Goal: Browse casually

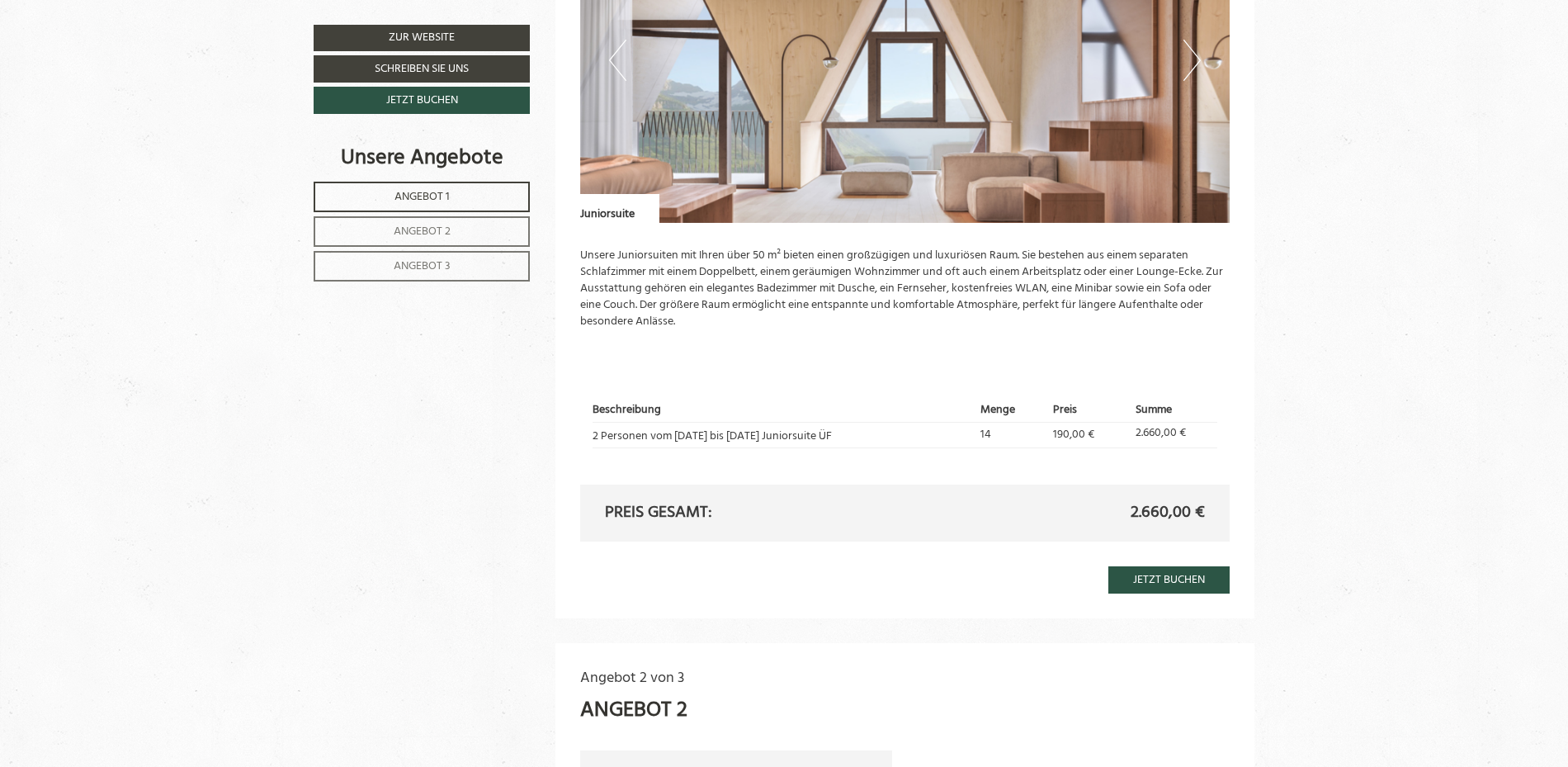
scroll to position [1320, 0]
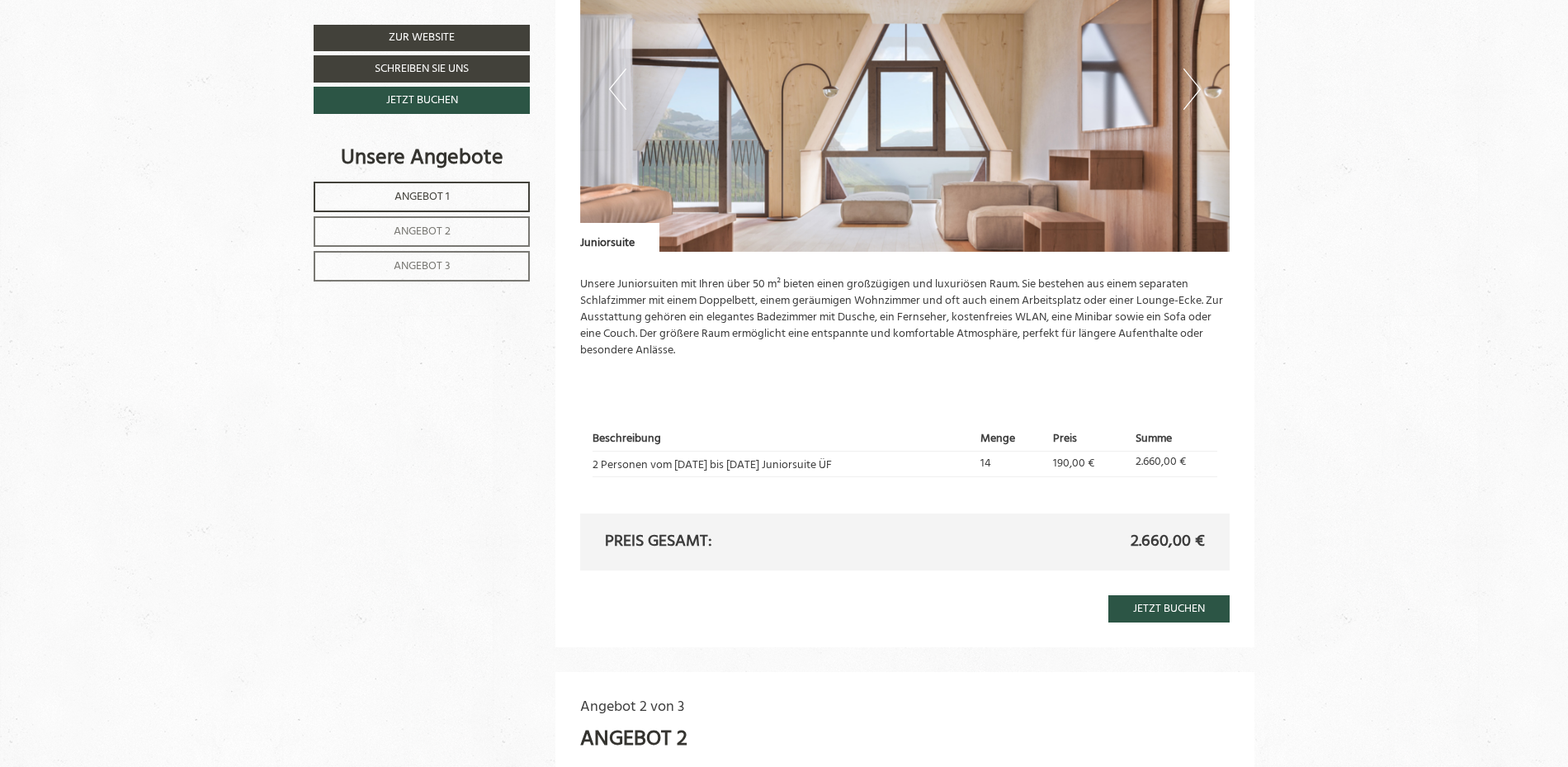
click at [1195, 88] on button "Next" at bounding box center [1192, 89] width 17 height 41
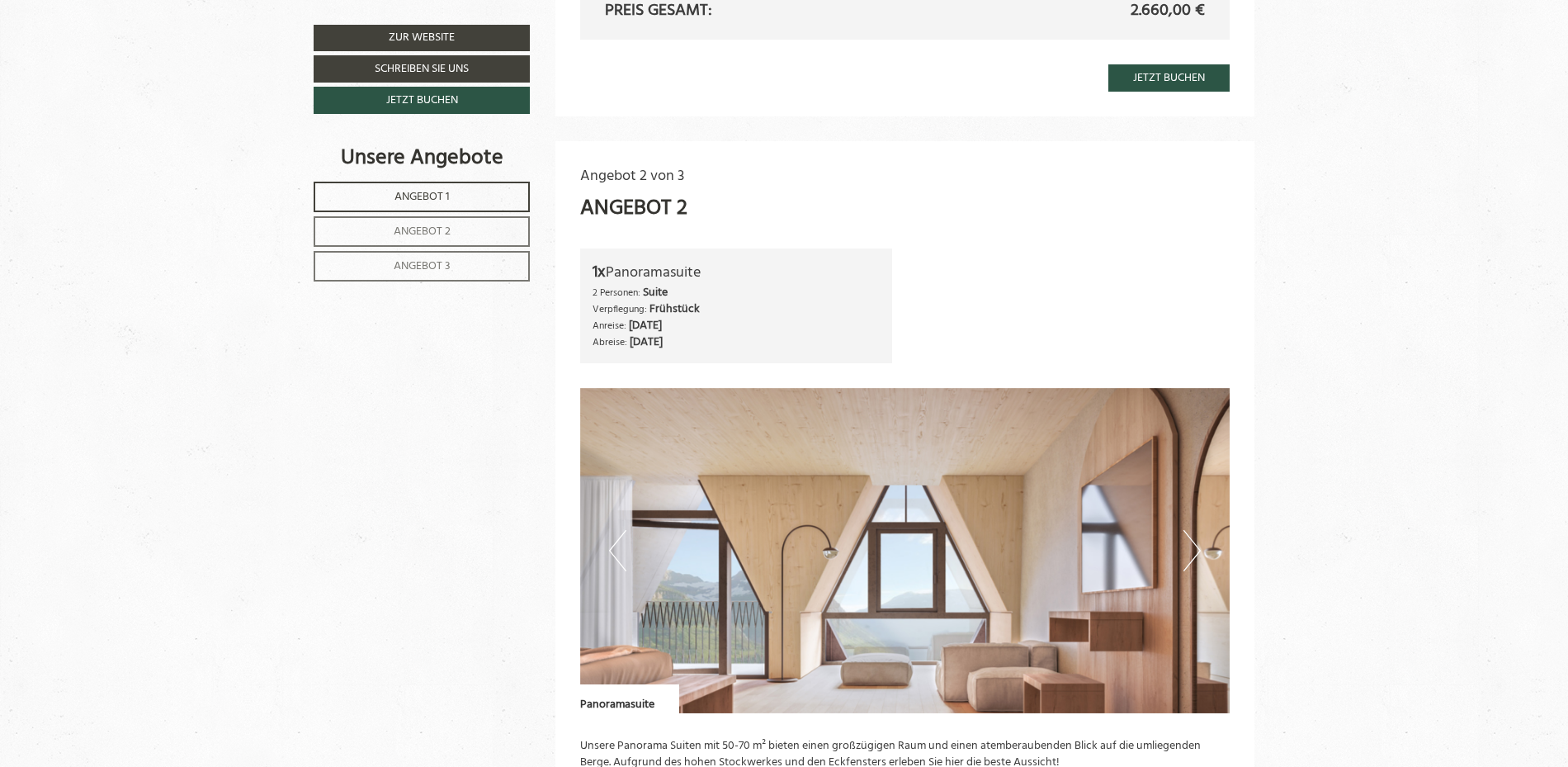
scroll to position [1898, 0]
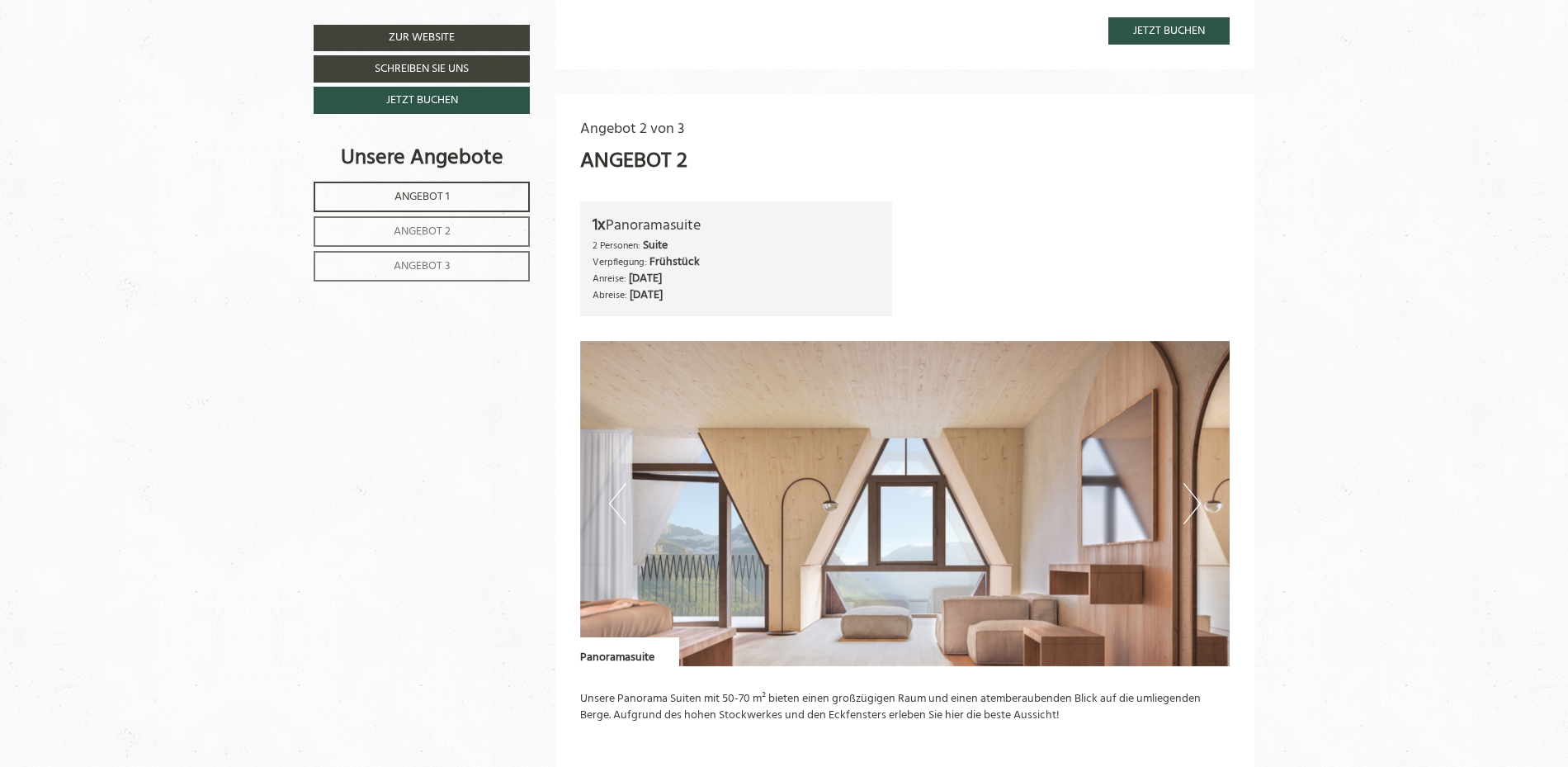
click at [1188, 506] on button "Next" at bounding box center [1192, 503] width 17 height 41
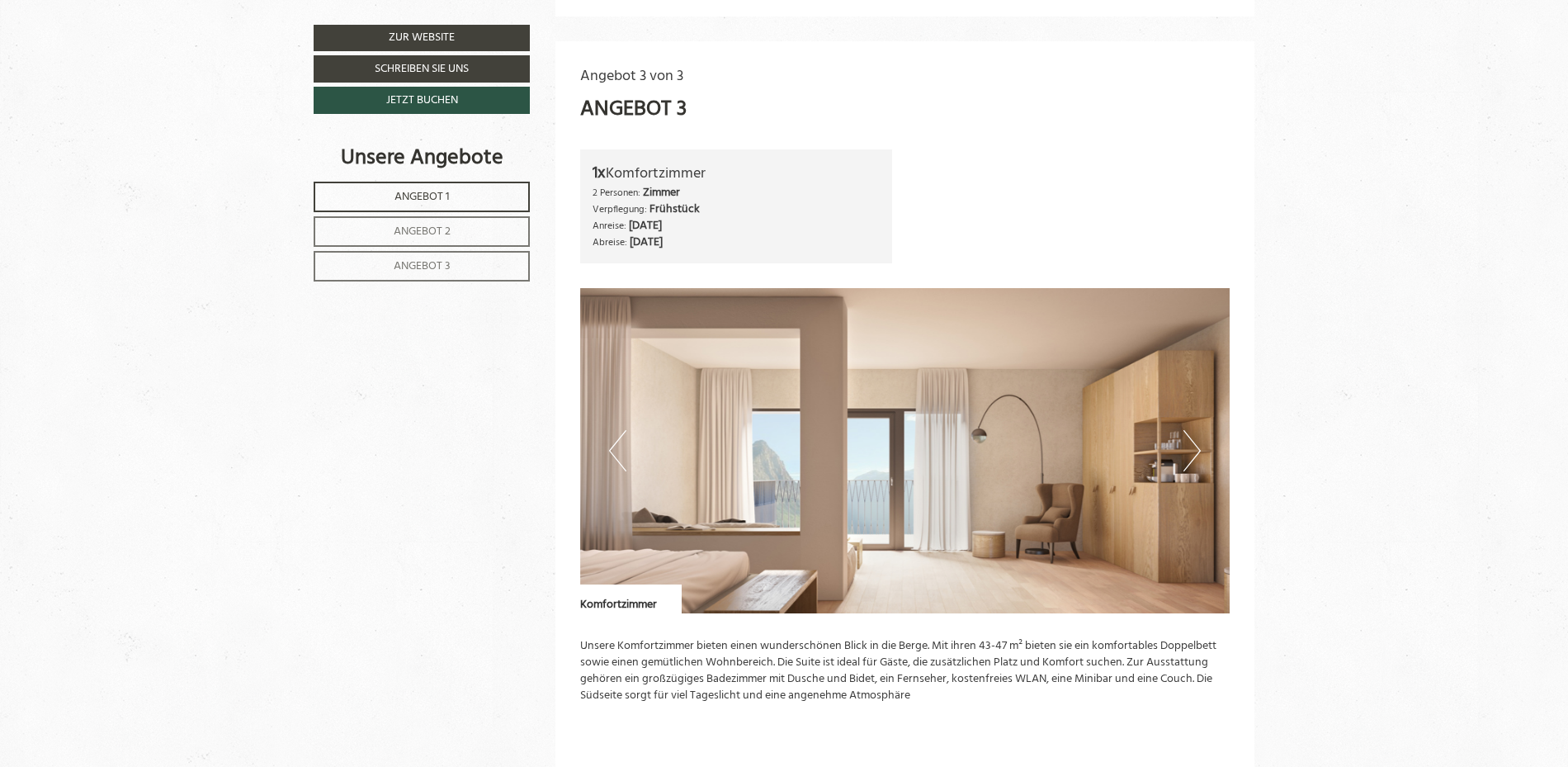
scroll to position [2972, 0]
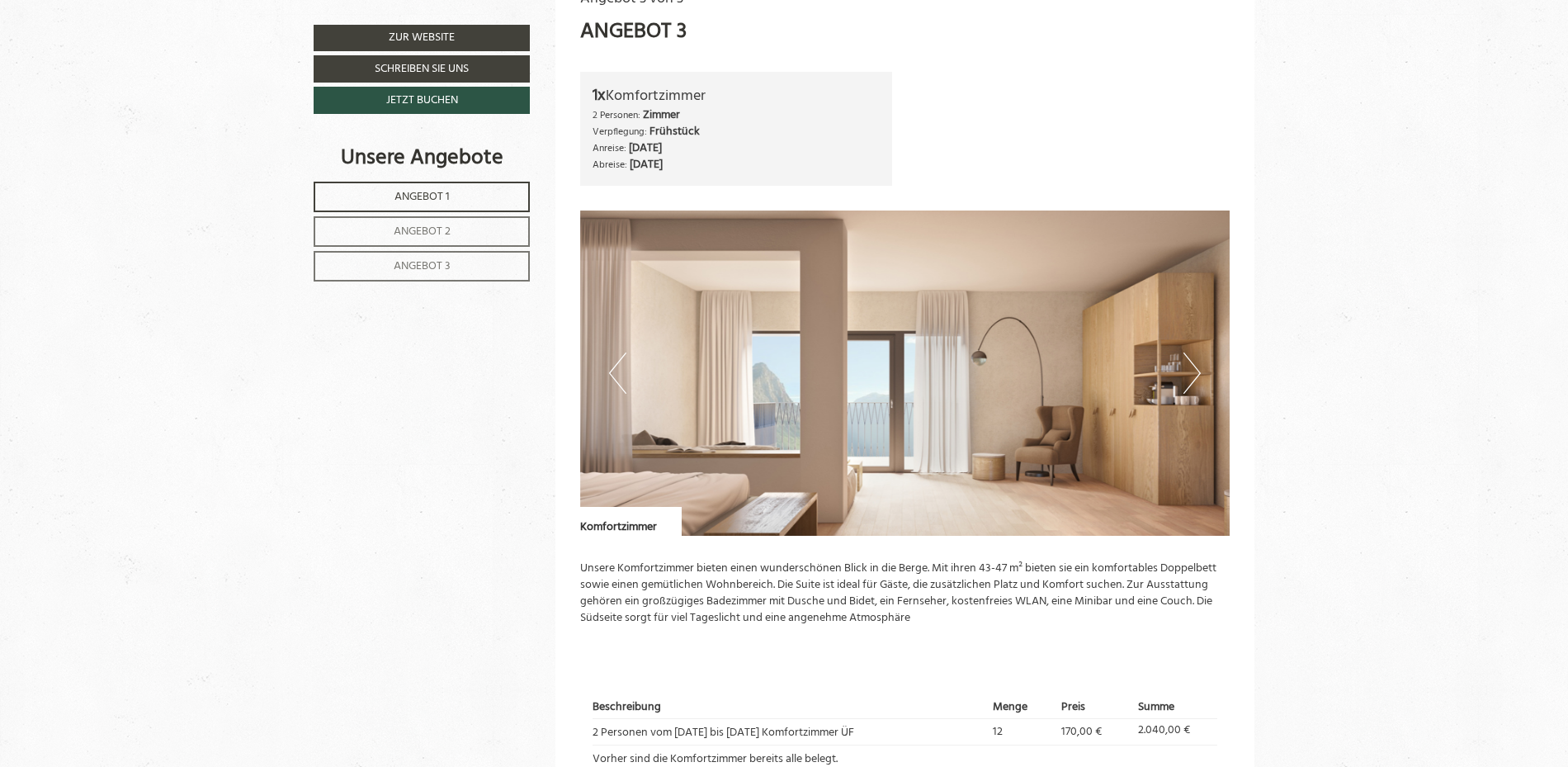
click at [1194, 377] on button "Next" at bounding box center [1192, 372] width 17 height 41
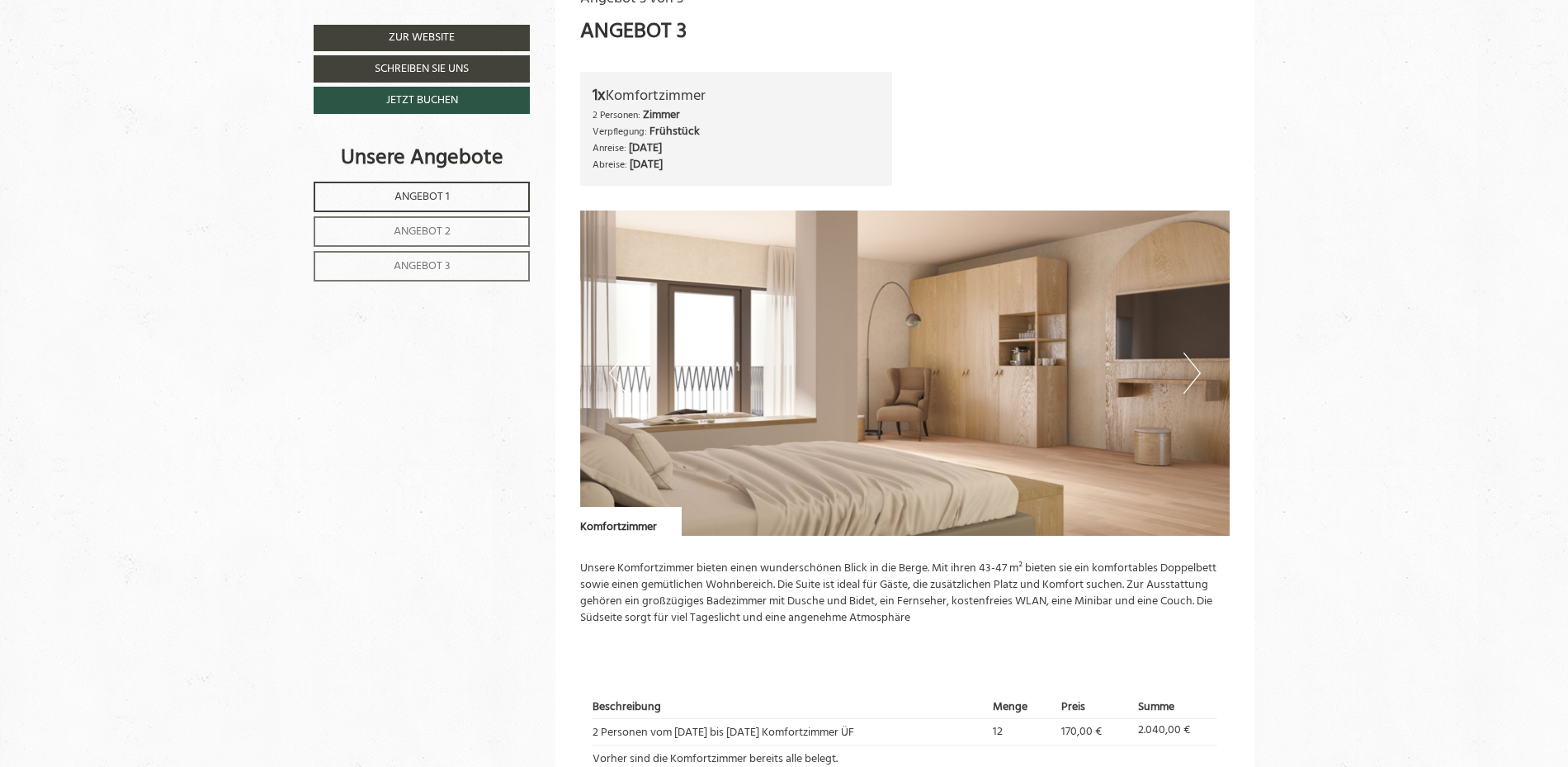
click at [1192, 366] on button "Next" at bounding box center [1192, 372] width 17 height 41
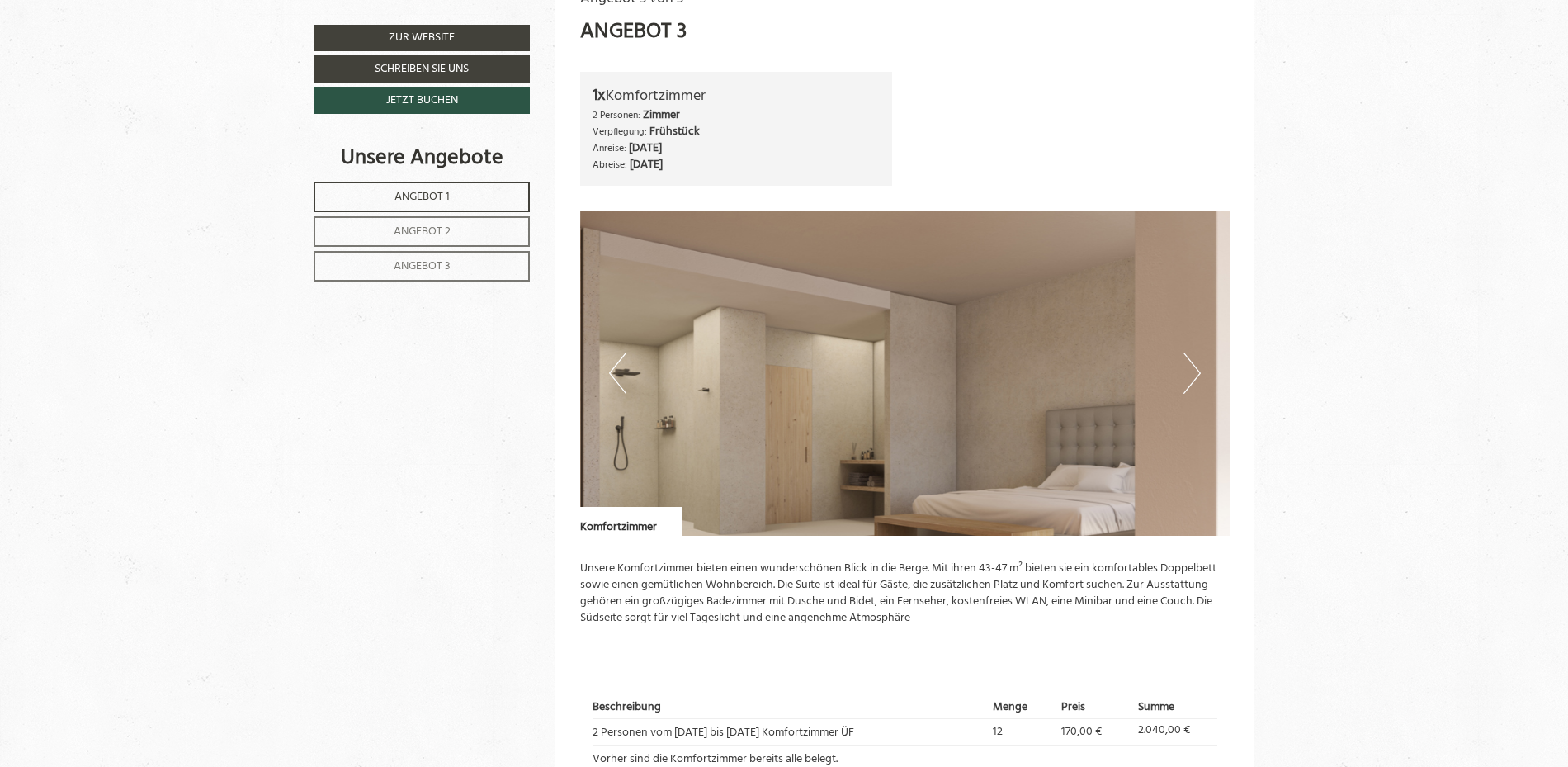
click at [1192, 366] on button "Next" at bounding box center [1192, 372] width 17 height 41
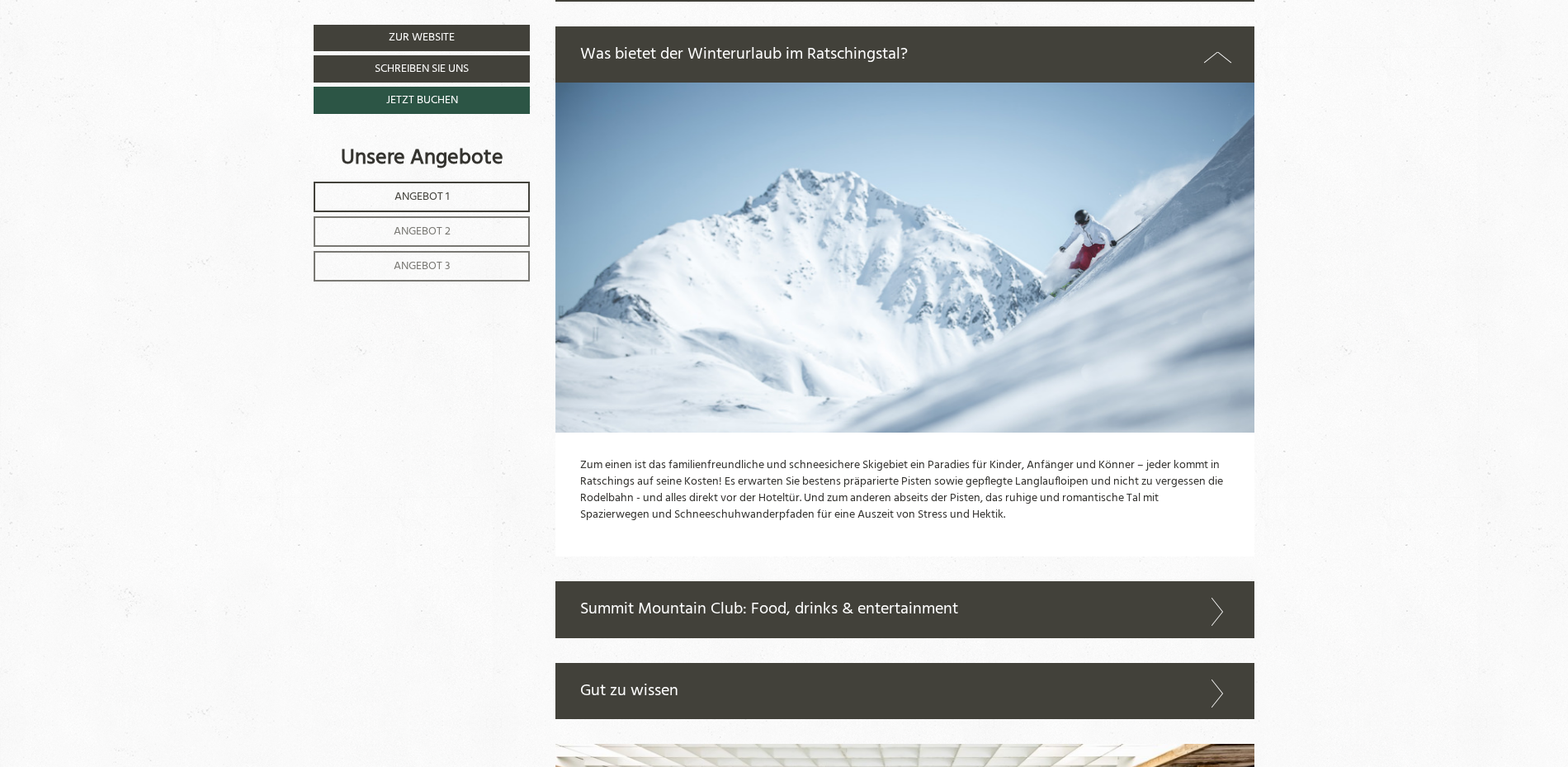
scroll to position [4292, 0]
